Goal: Find specific page/section: Find specific page/section

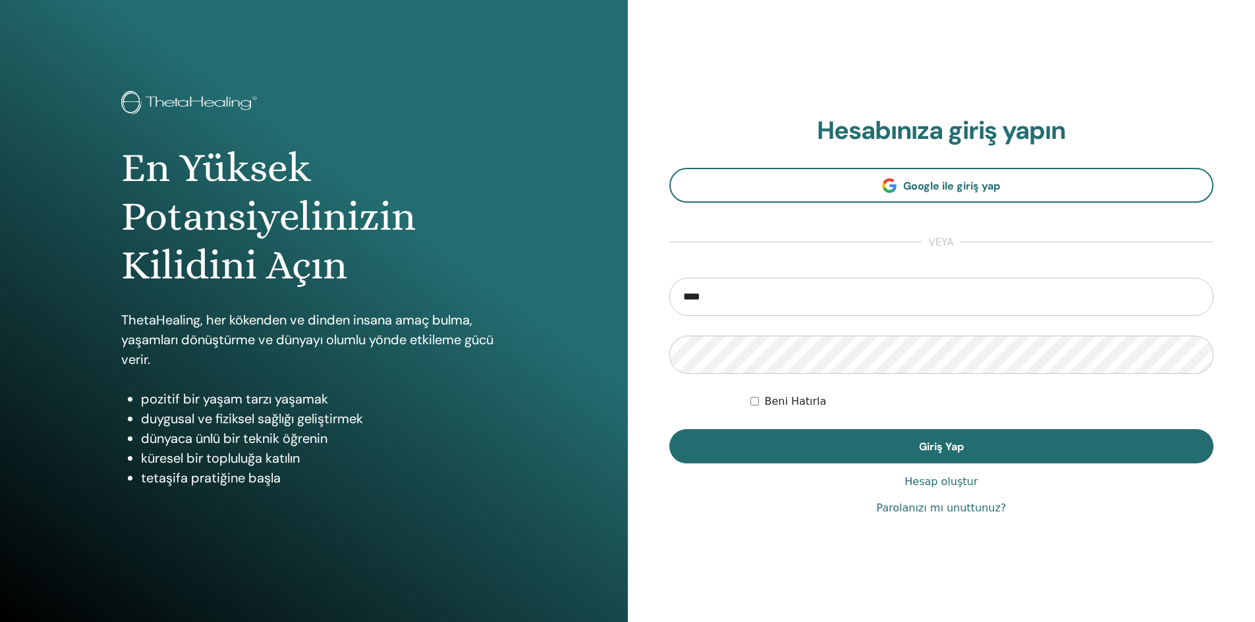
type input "**********"
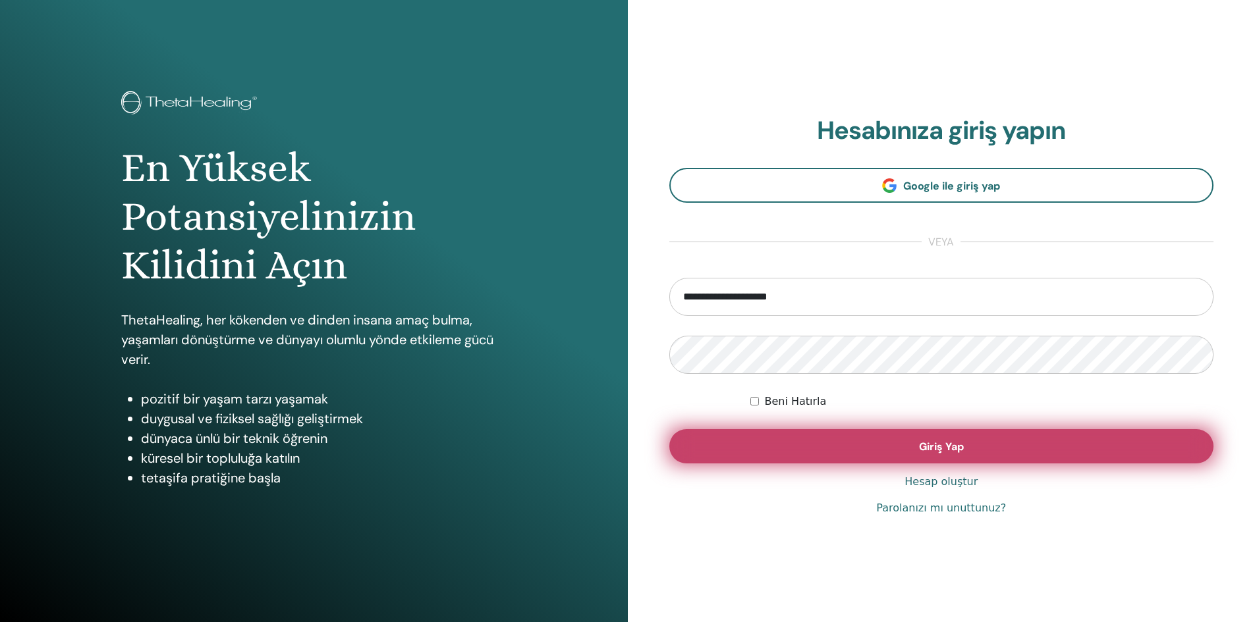
click at [984, 439] on button "Giriş Yap" at bounding box center [941, 446] width 545 height 34
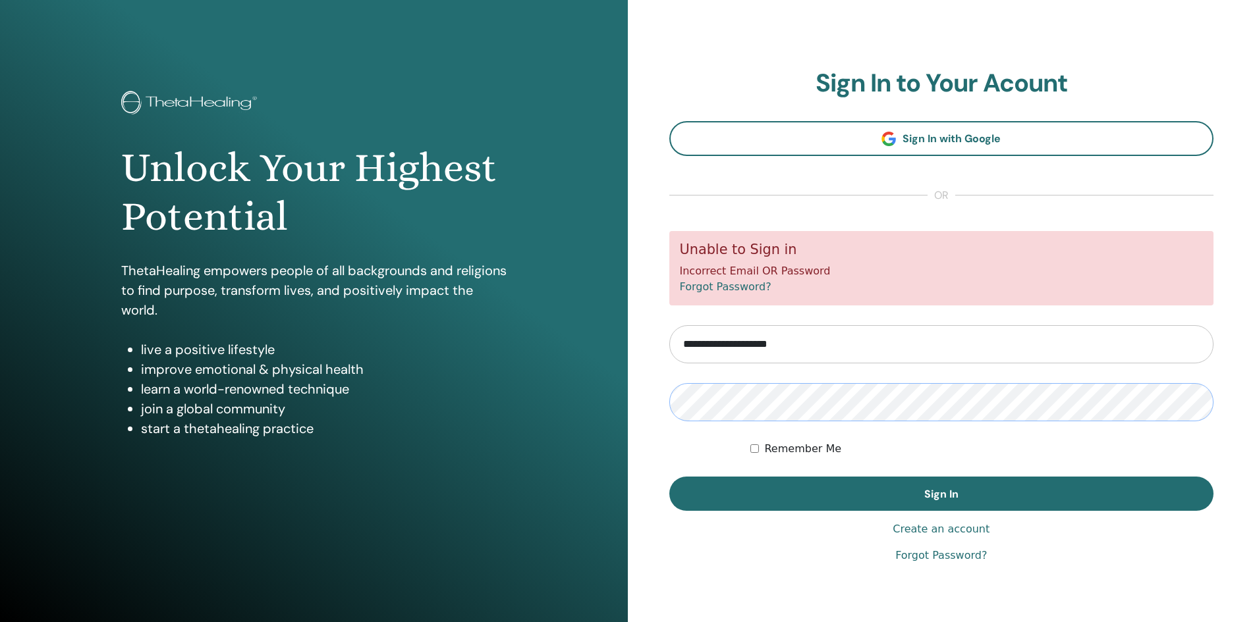
click at [669, 477] on button "Sign In" at bounding box center [941, 494] width 545 height 34
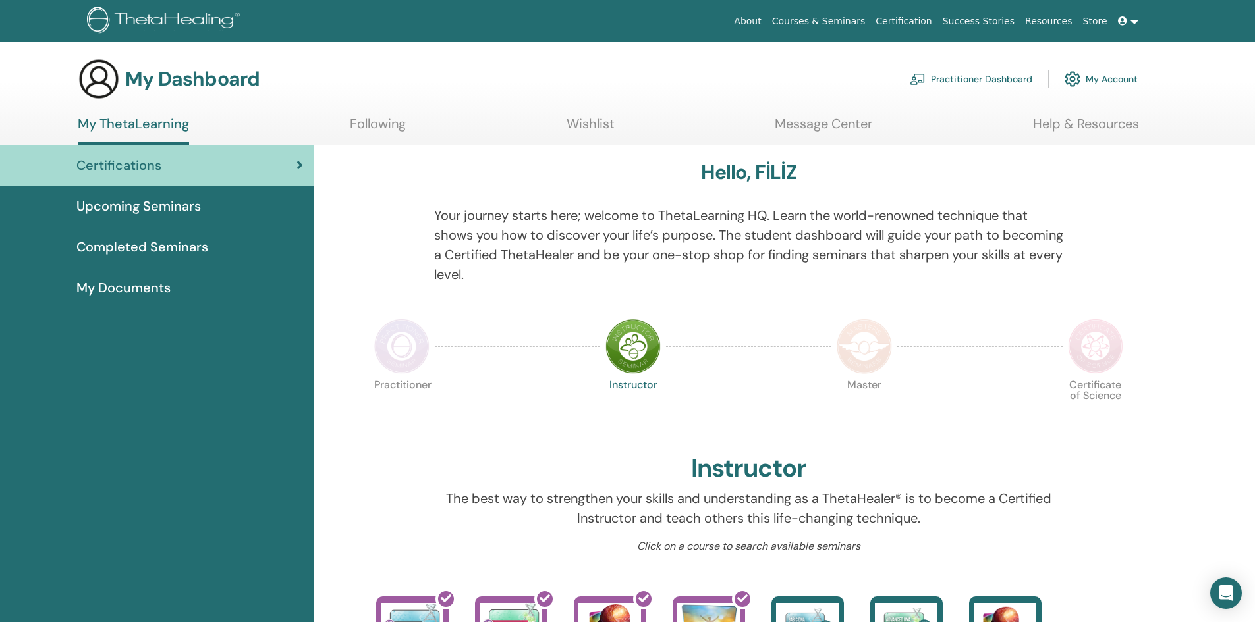
click at [1133, 20] on link at bounding box center [1128, 21] width 32 height 24
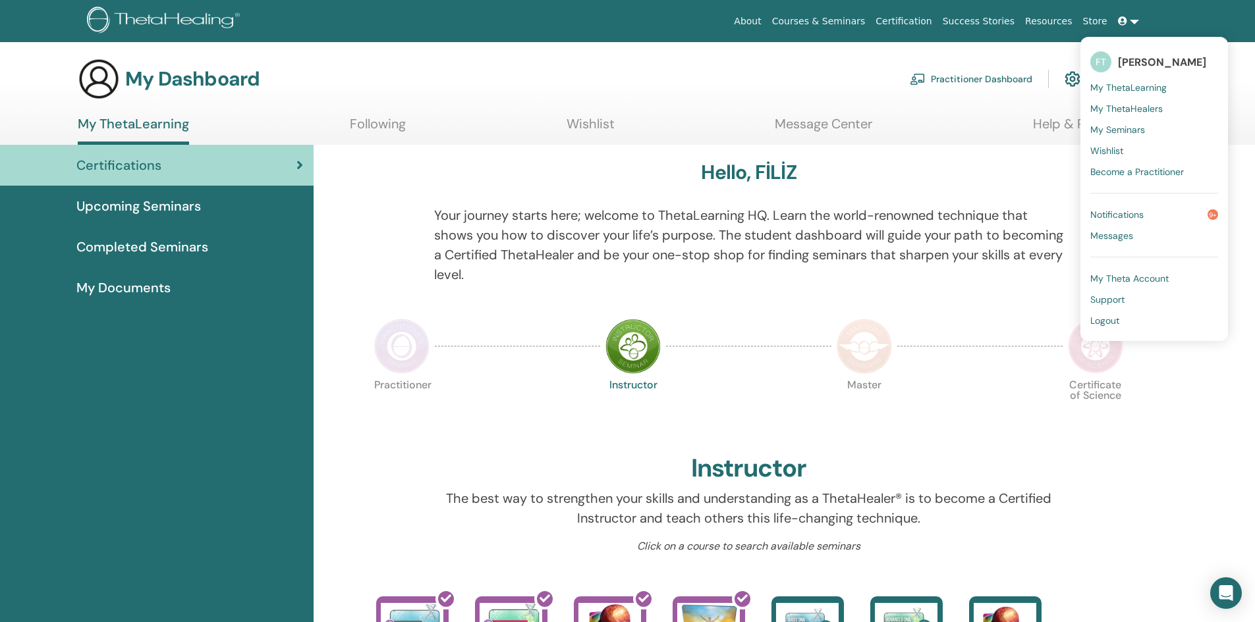
click at [1118, 130] on span "My Seminars" at bounding box center [1117, 130] width 55 height 12
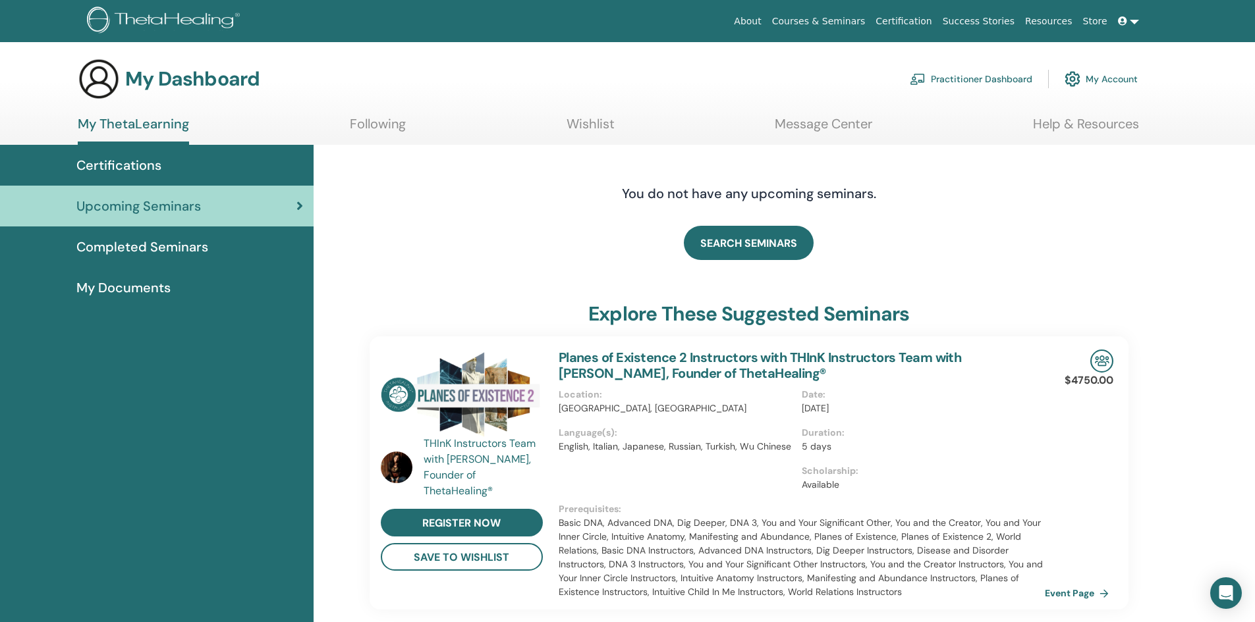
click at [119, 163] on span "Certifications" at bounding box center [118, 165] width 85 height 20
